Goal: Navigation & Orientation: Find specific page/section

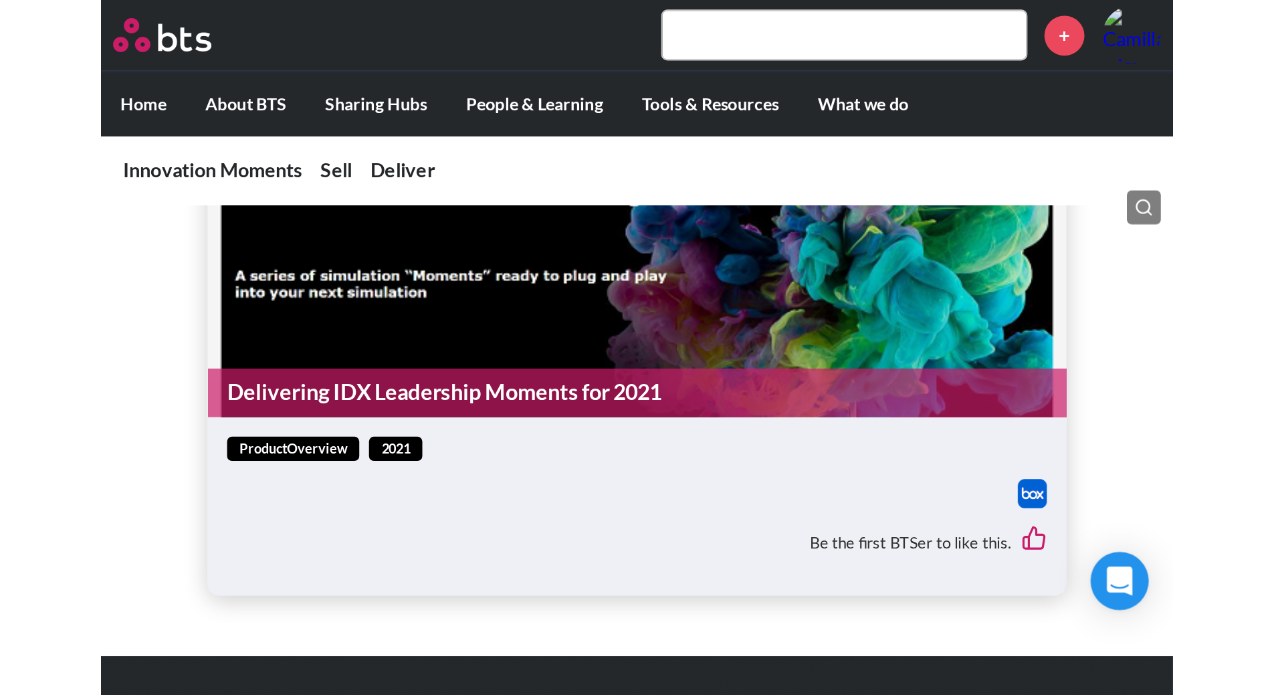
scroll to position [951, 0]
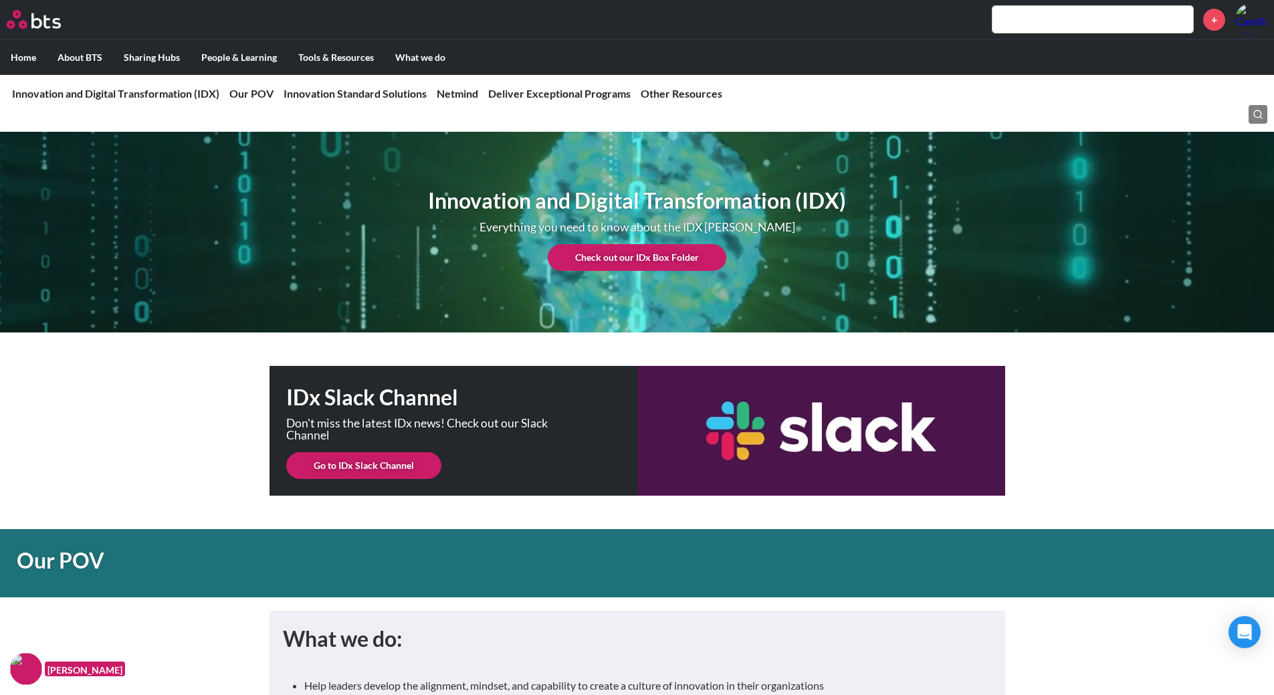
scroll to position [2027, 0]
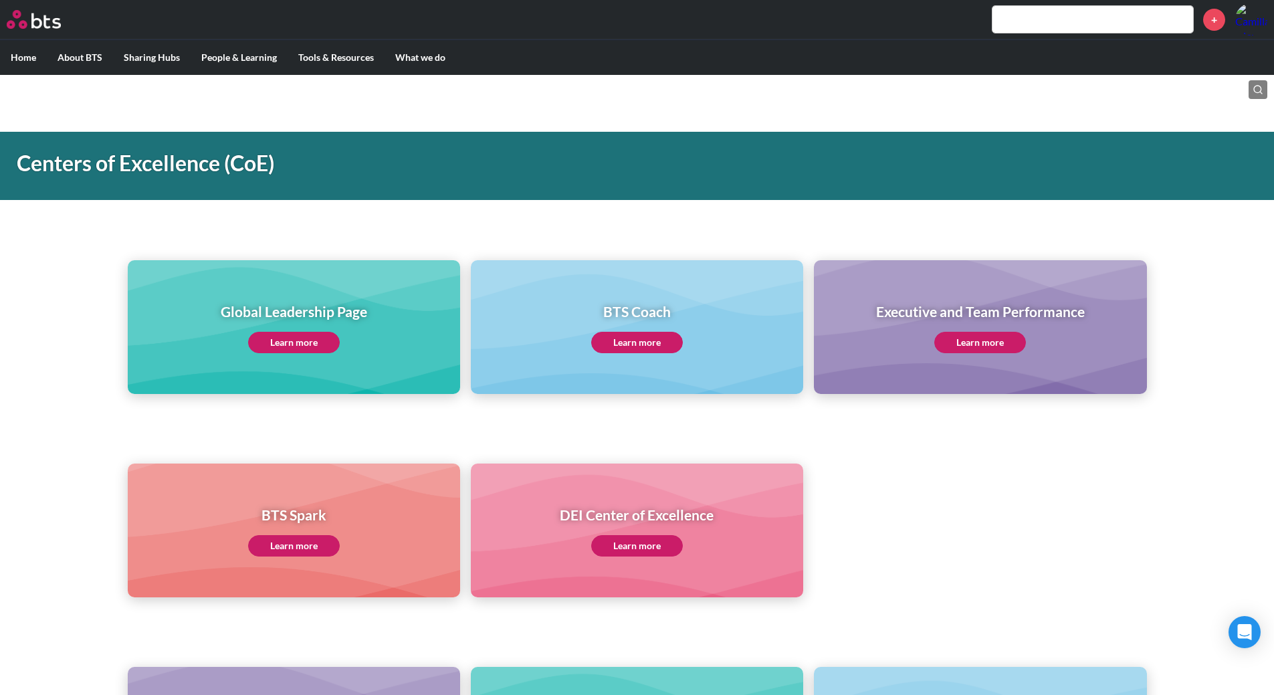
scroll to position [532, 0]
